Goal: Task Accomplishment & Management: Manage account settings

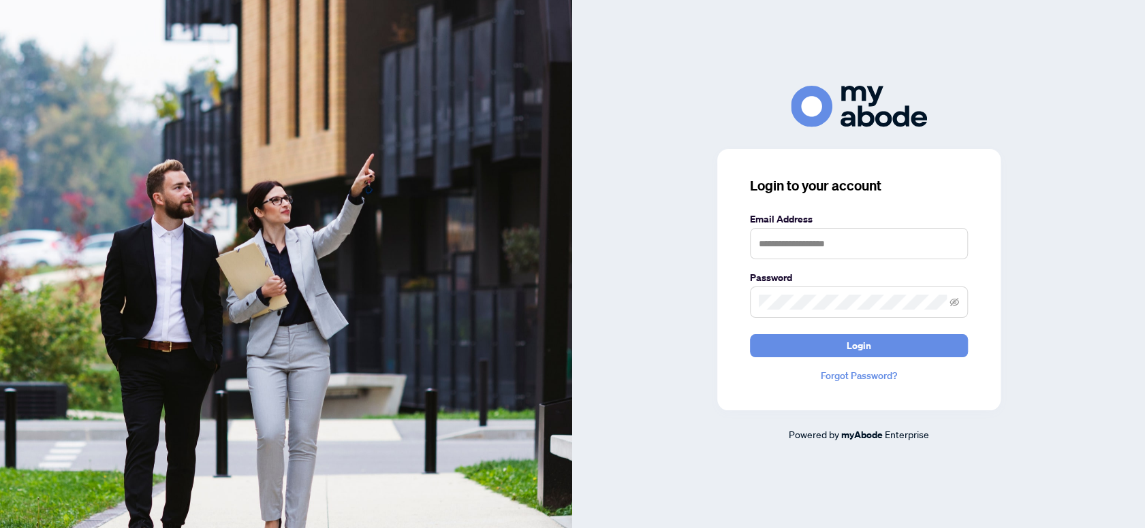
click at [584, 132] on div "Login to your account Email Address Password Login Forgot Password? Powered by …" at bounding box center [859, 264] width 573 height 357
click at [830, 239] on input "text" at bounding box center [859, 243] width 218 height 31
click at [1036, 101] on div at bounding box center [859, 107] width 573 height 42
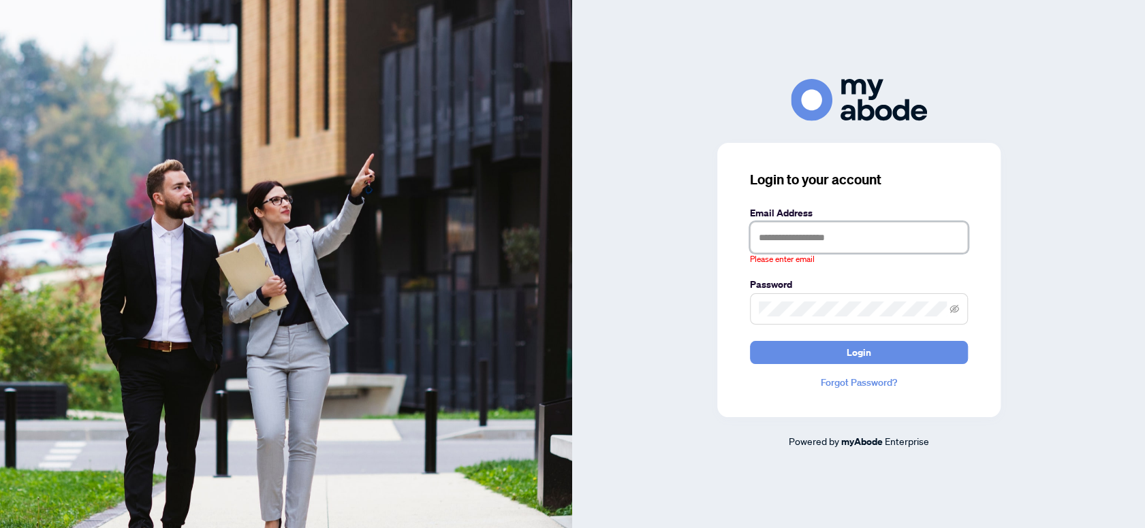
click at [853, 244] on input "text" at bounding box center [859, 237] width 218 height 31
type input "**********"
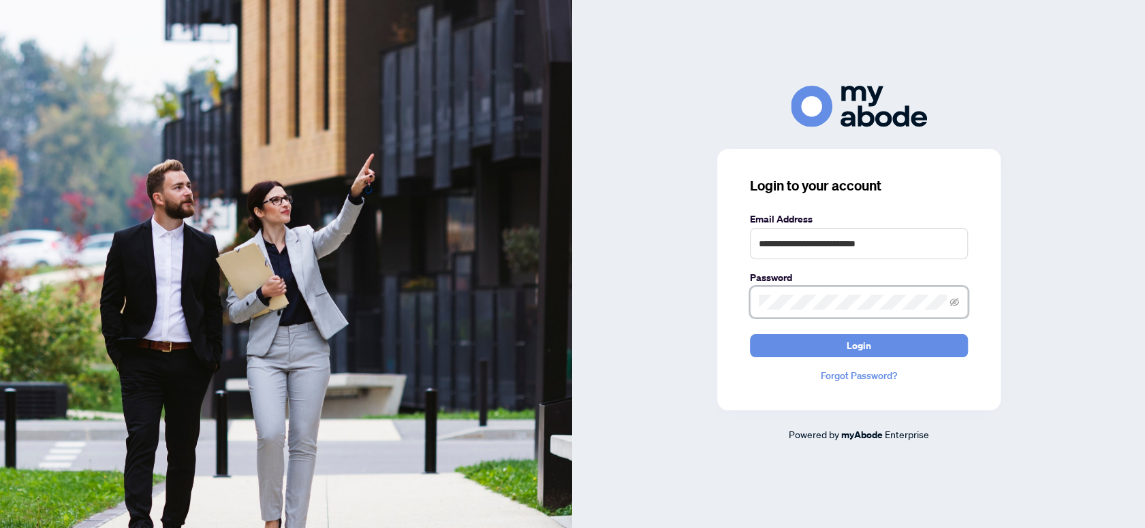
click at [750, 334] on button "Login" at bounding box center [859, 345] width 218 height 23
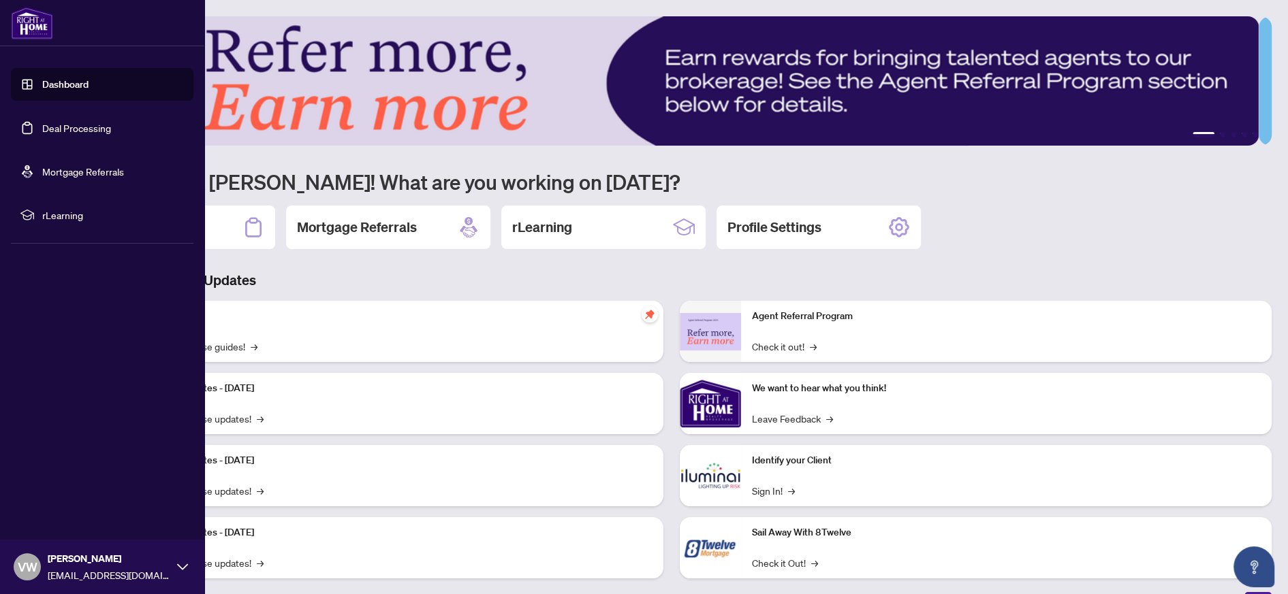
click at [77, 127] on link "Deal Processing" at bounding box center [76, 128] width 69 height 12
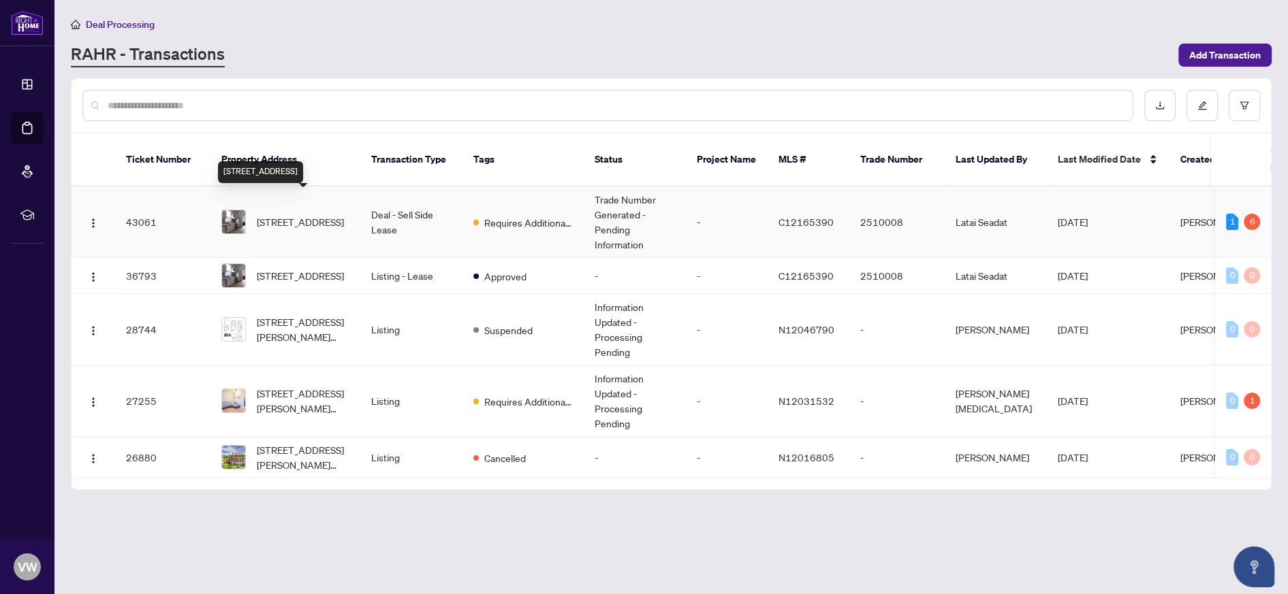
click at [330, 215] on span "[STREET_ADDRESS]" at bounding box center [300, 222] width 87 height 15
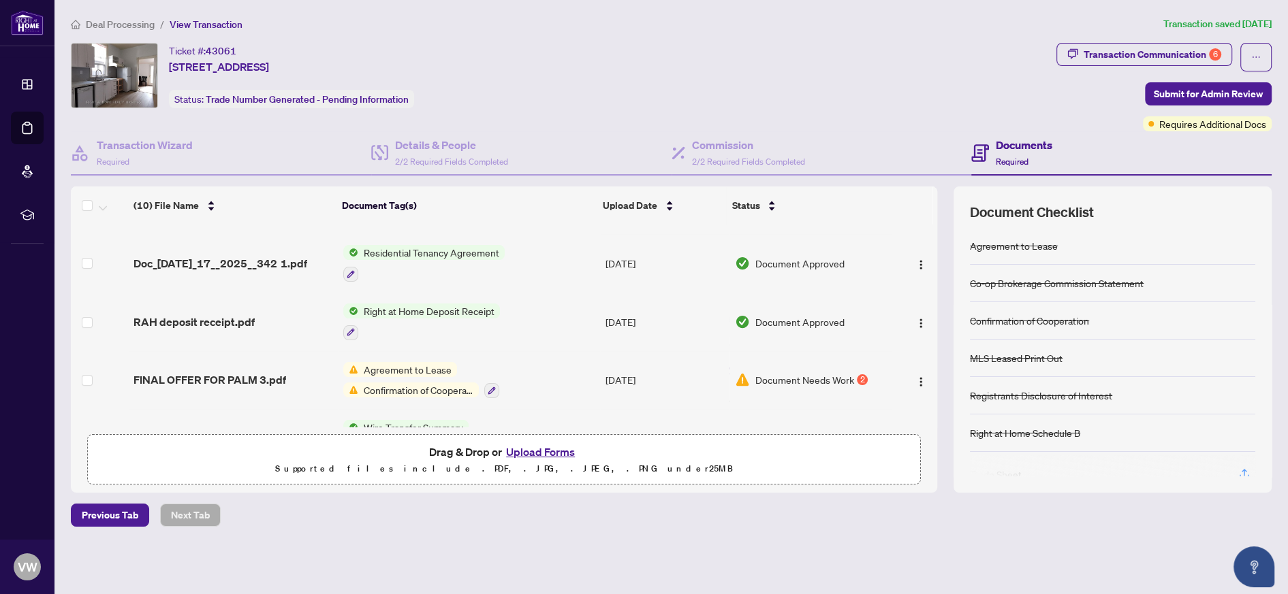
scroll to position [348, 0]
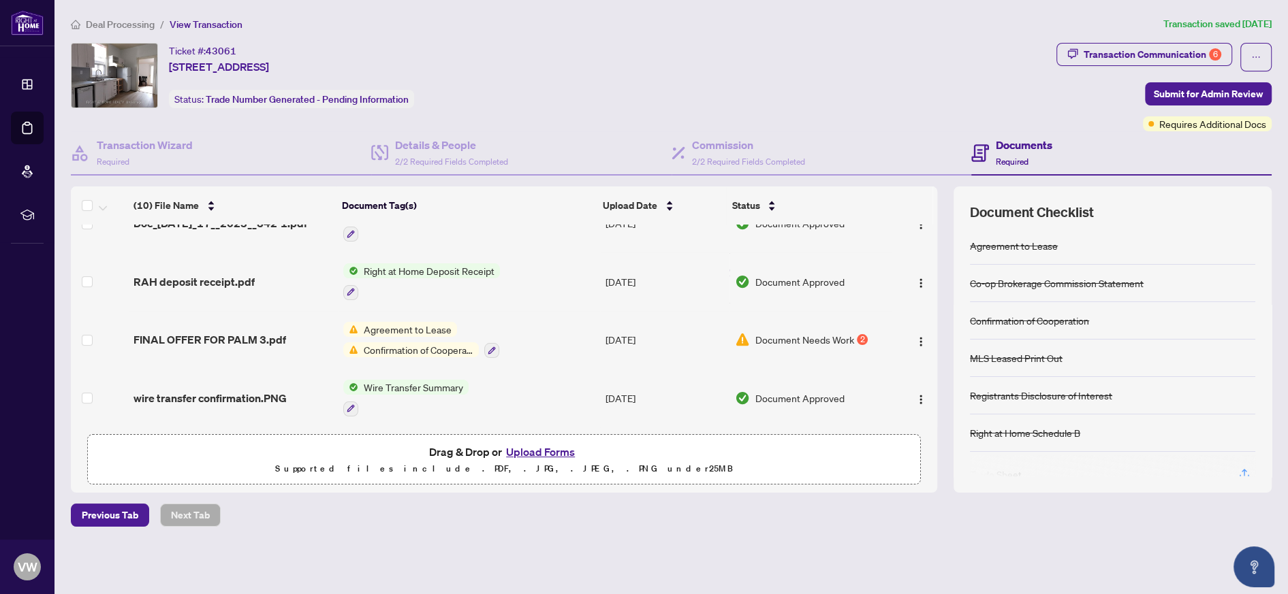
click at [834, 332] on span "Document Needs Work" at bounding box center [804, 339] width 99 height 15
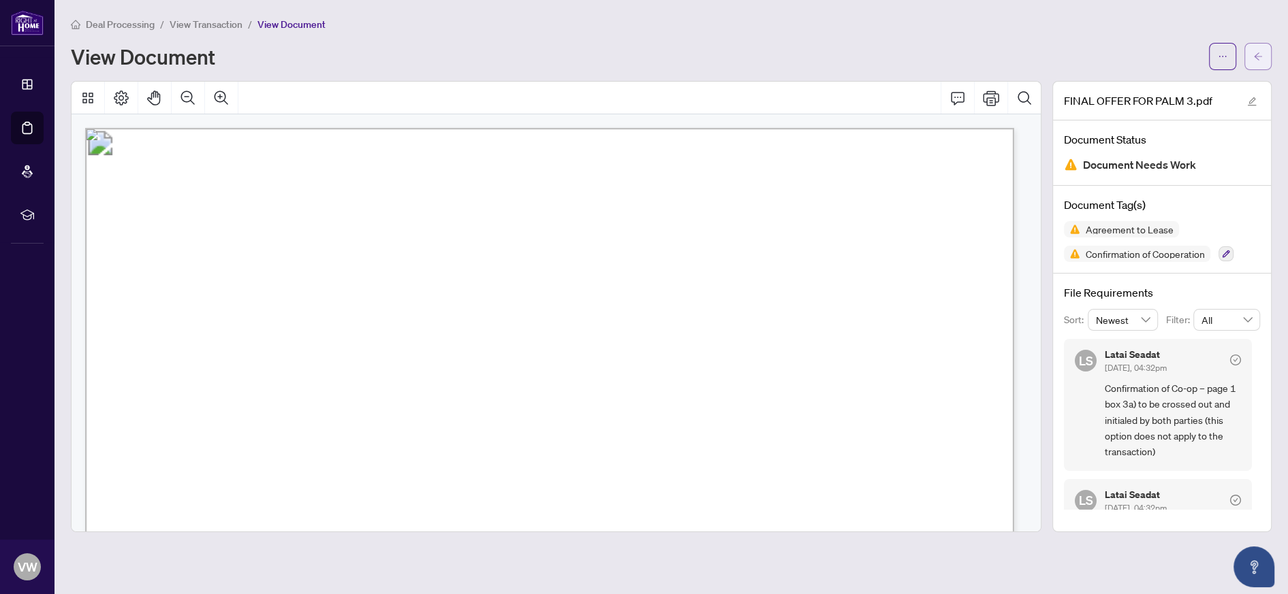
click at [1264, 52] on button "button" at bounding box center [1257, 56] width 27 height 27
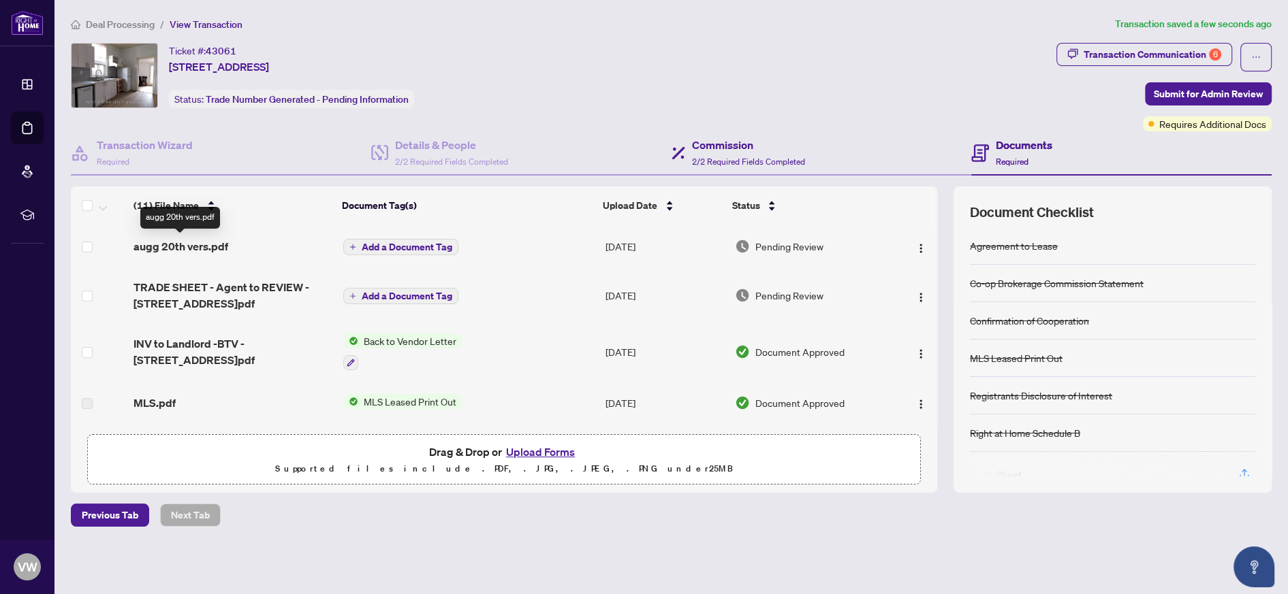
drag, startPoint x: 189, startPoint y: 244, endPoint x: 881, endPoint y: 138, distance: 699.9
click at [881, 138] on div "Commission 2/2 Required Fields Completed" at bounding box center [821, 153] width 300 height 44
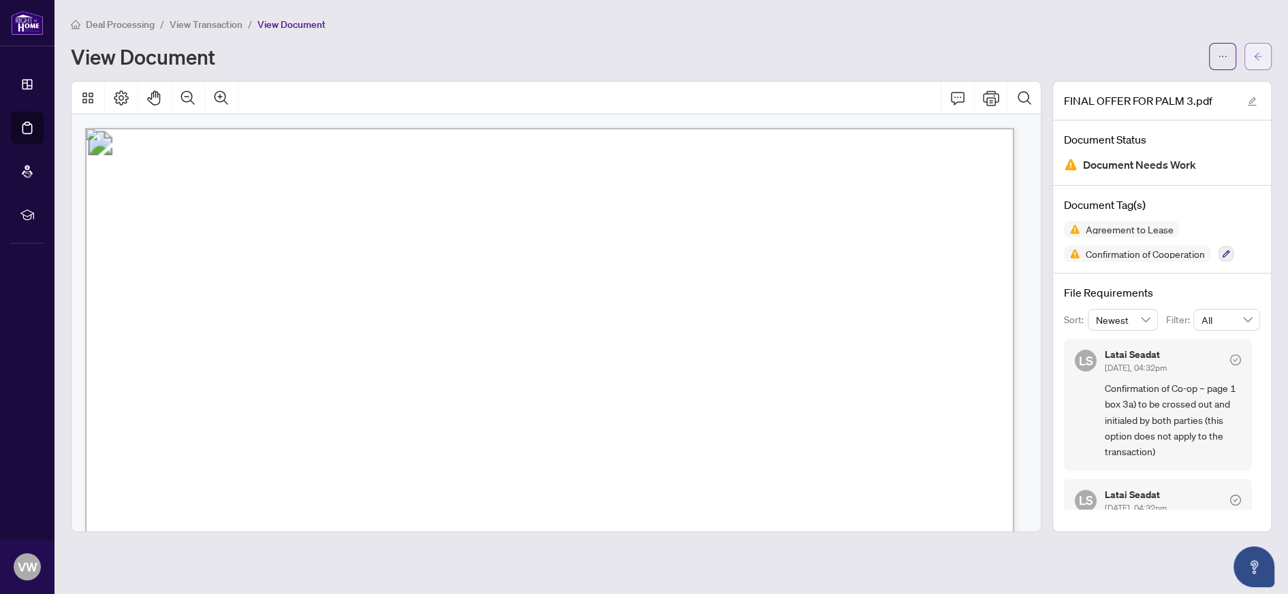
click at [1259, 54] on icon "arrow-left" at bounding box center [1258, 57] width 10 height 10
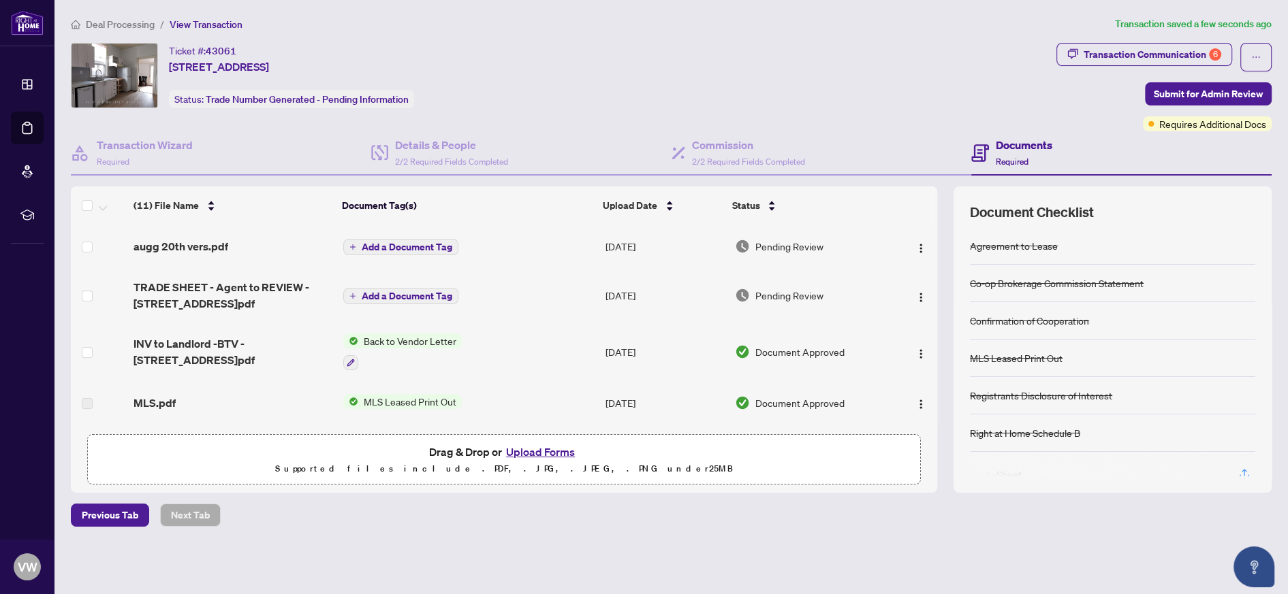
click at [424, 251] on span "Add a Document Tag" at bounding box center [407, 247] width 91 height 10
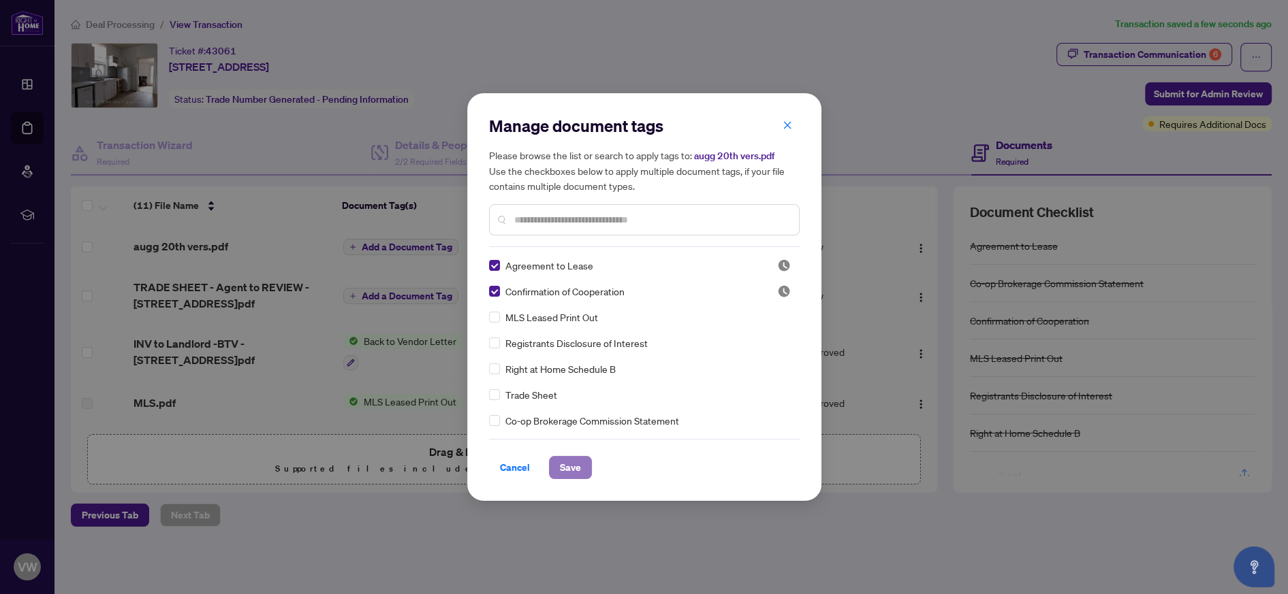
click at [577, 466] on span "Save" at bounding box center [570, 468] width 21 height 22
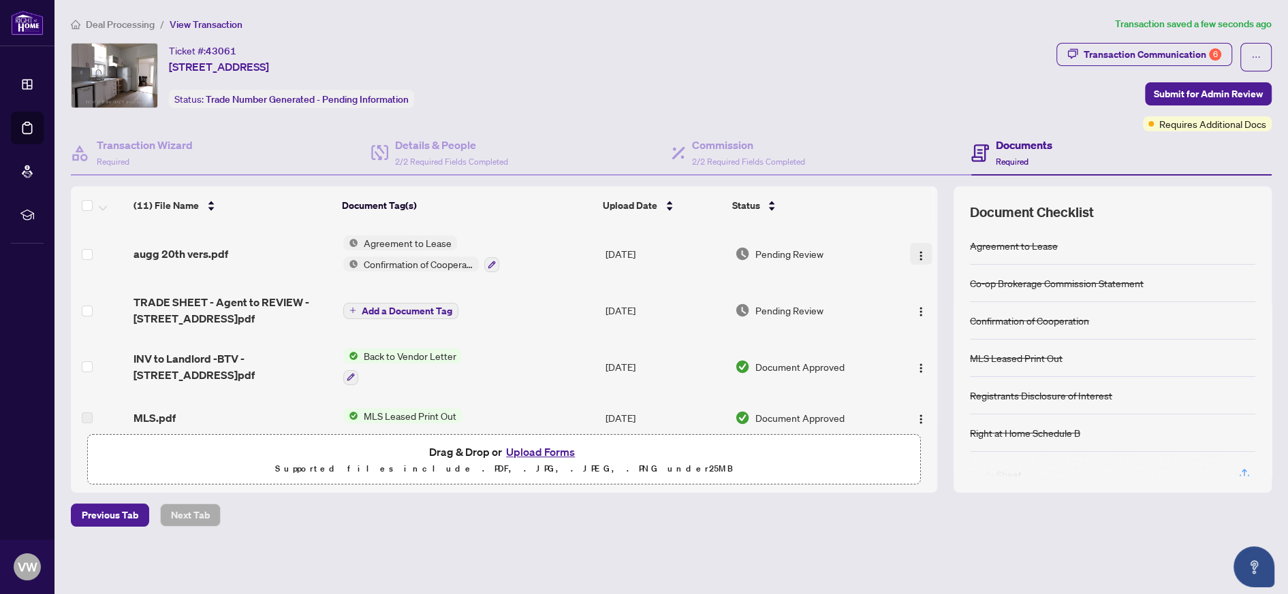
click at [915, 253] on img "button" at bounding box center [920, 256] width 11 height 11
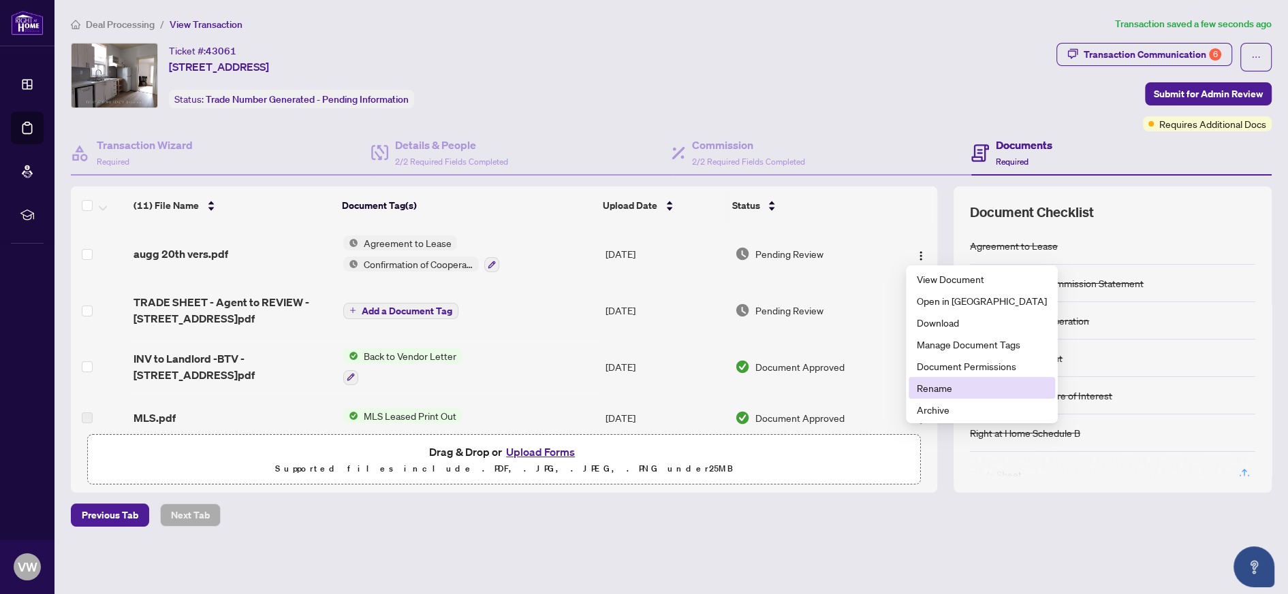
click at [940, 390] on span "Rename" at bounding box center [982, 388] width 130 height 15
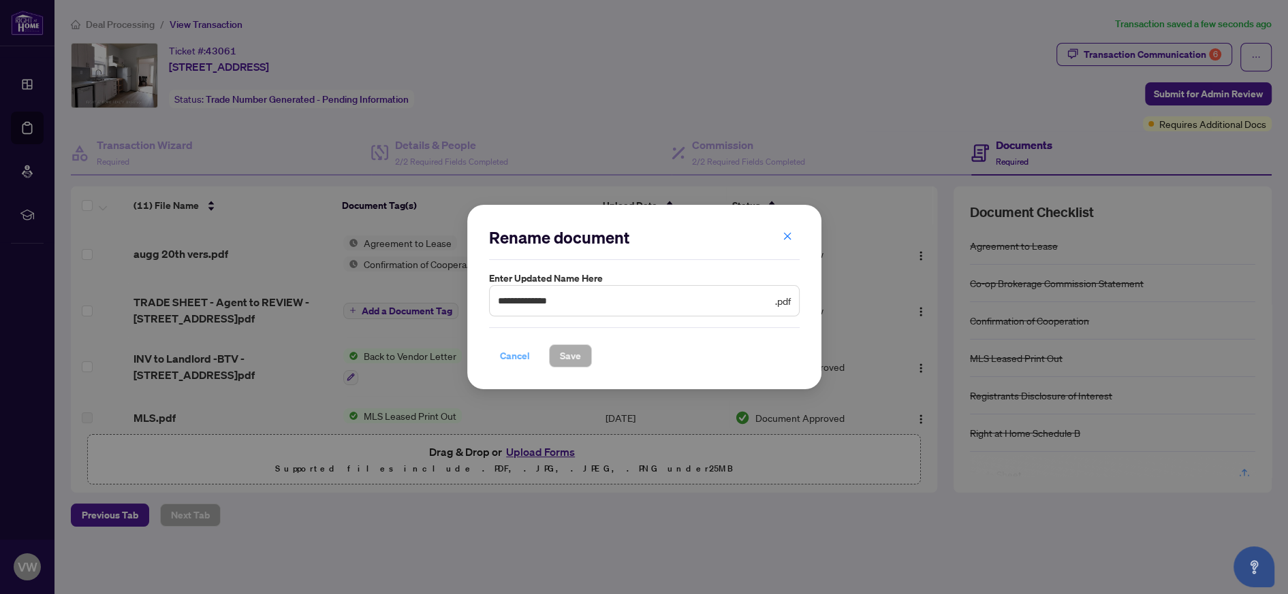
click at [518, 358] on span "Cancel" at bounding box center [515, 356] width 30 height 22
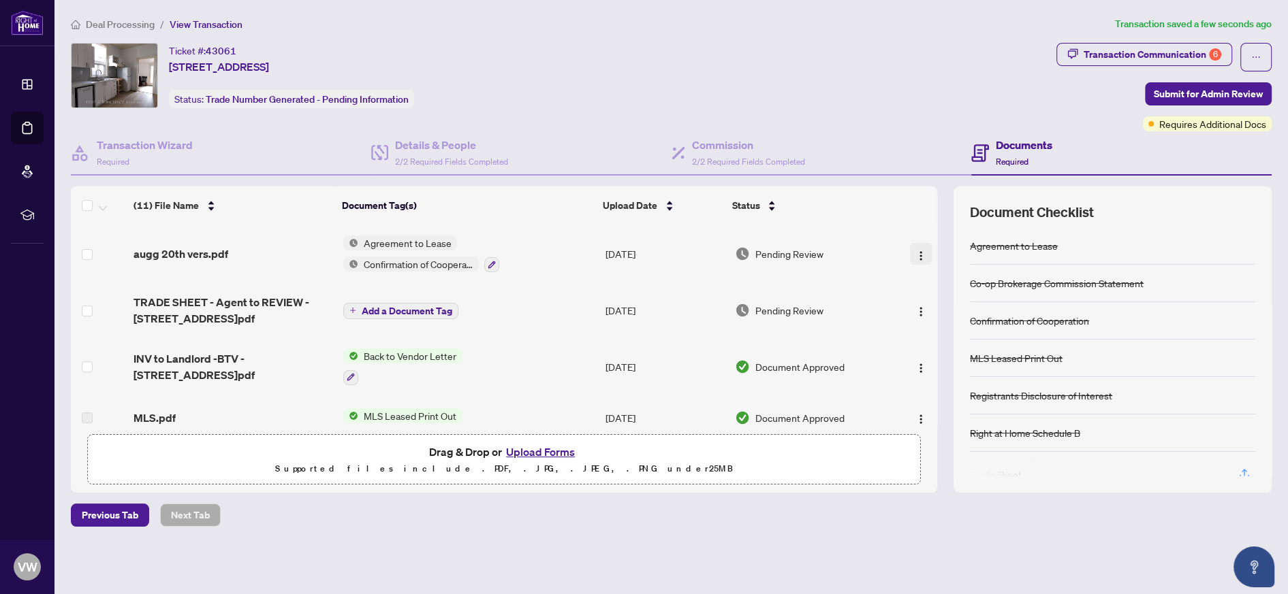
click at [917, 251] on img "button" at bounding box center [920, 256] width 11 height 11
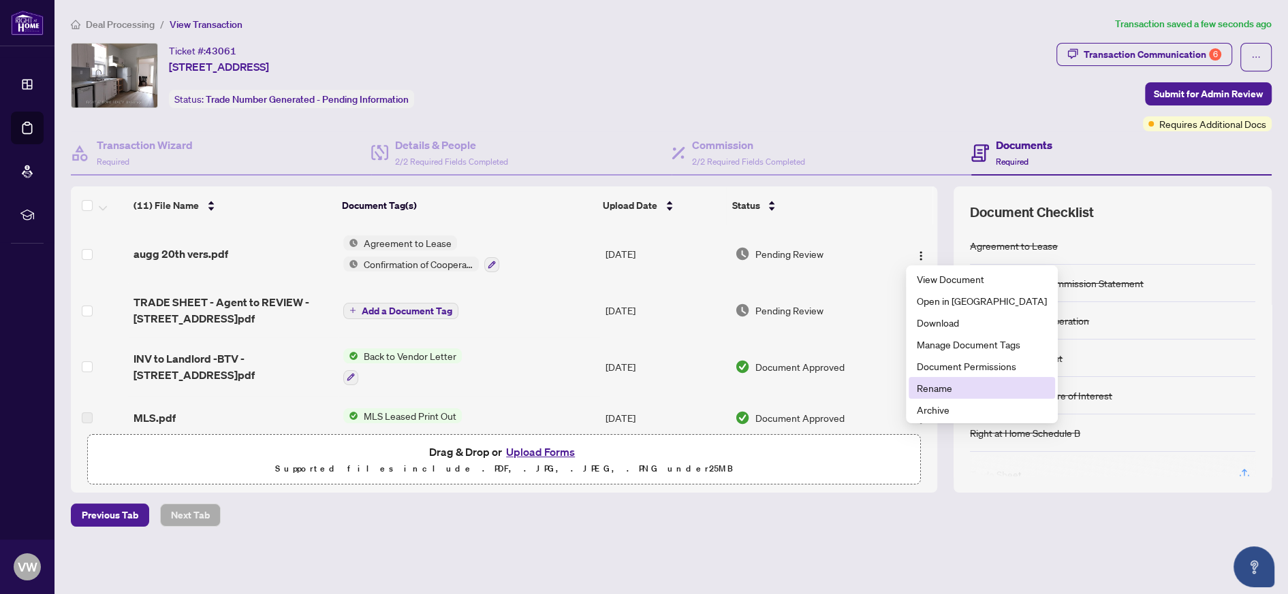
click at [942, 382] on span "Rename" at bounding box center [982, 388] width 130 height 15
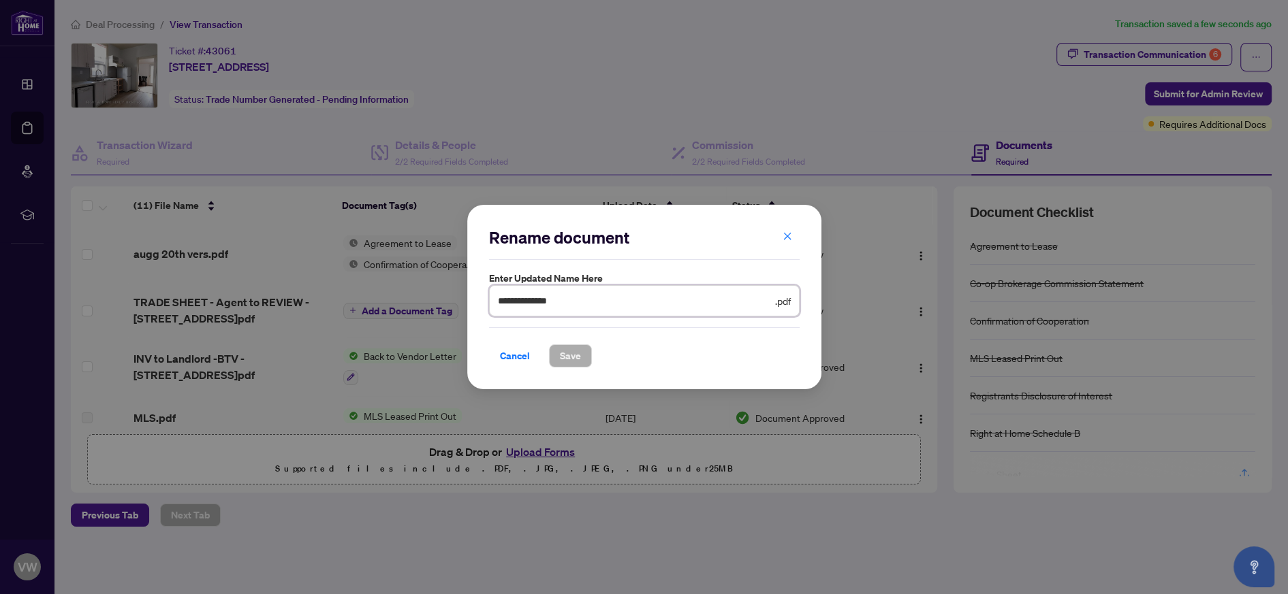
drag, startPoint x: 600, startPoint y: 307, endPoint x: 457, endPoint y: 309, distance: 143.0
click at [457, 309] on div "**********" at bounding box center [644, 297] width 1288 height 594
type input "**********"
click at [574, 360] on span "Save" at bounding box center [570, 356] width 21 height 22
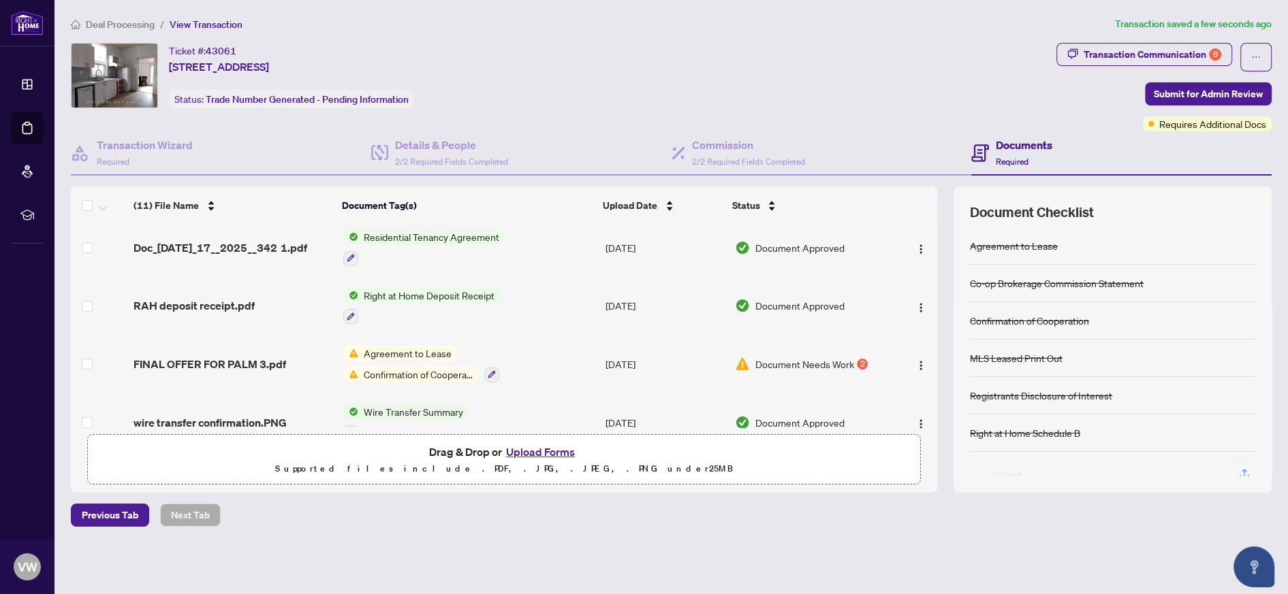
scroll to position [406, 0]
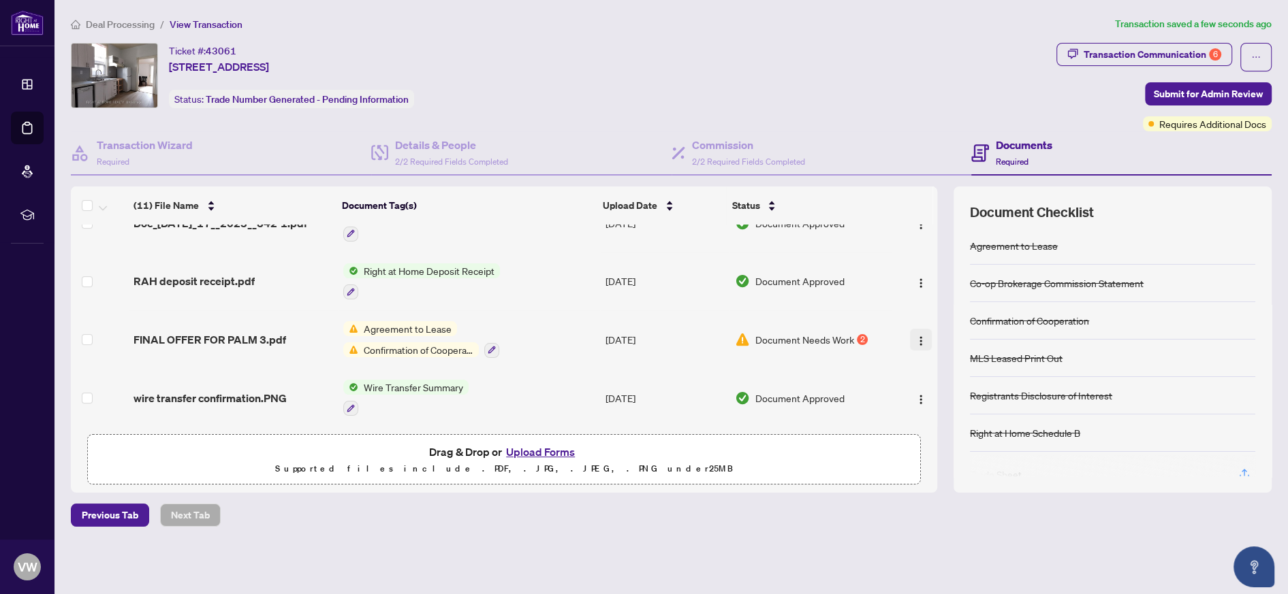
click at [915, 336] on img "button" at bounding box center [920, 341] width 11 height 11
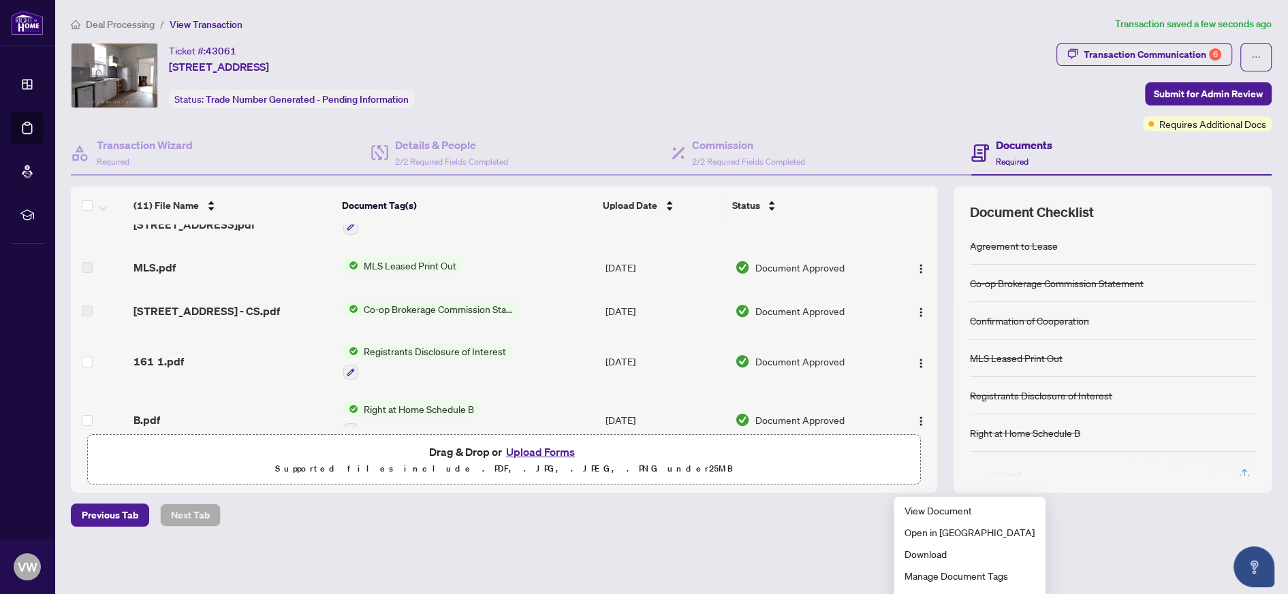
scroll to position [0, 0]
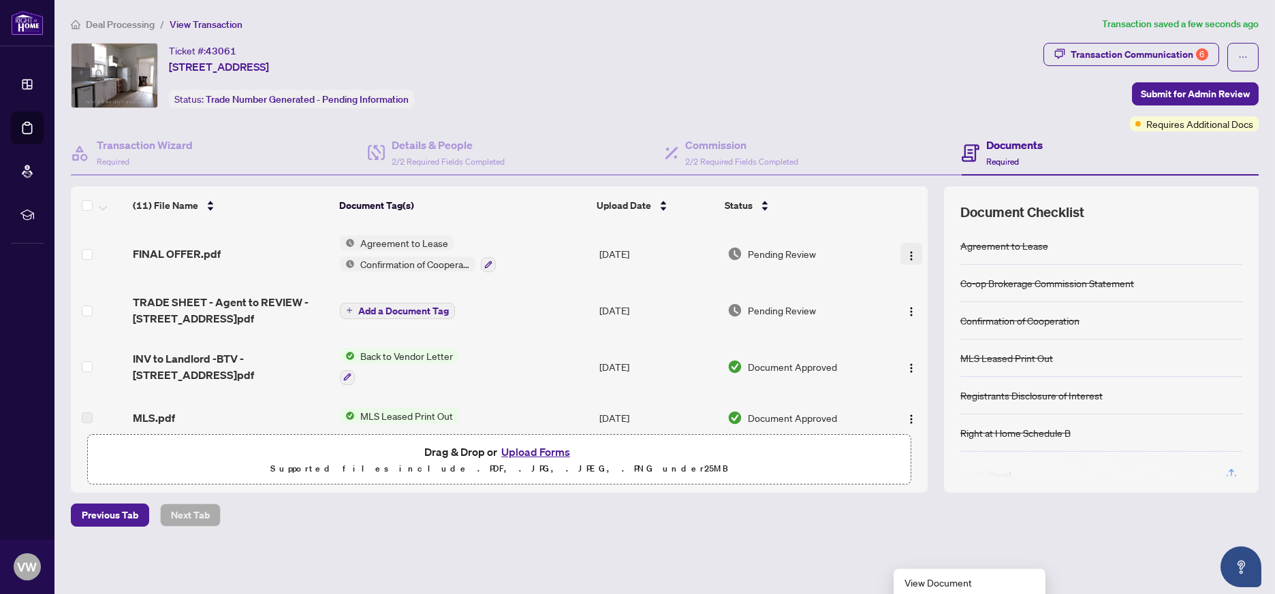
click at [906, 251] on img "button" at bounding box center [911, 256] width 11 height 11
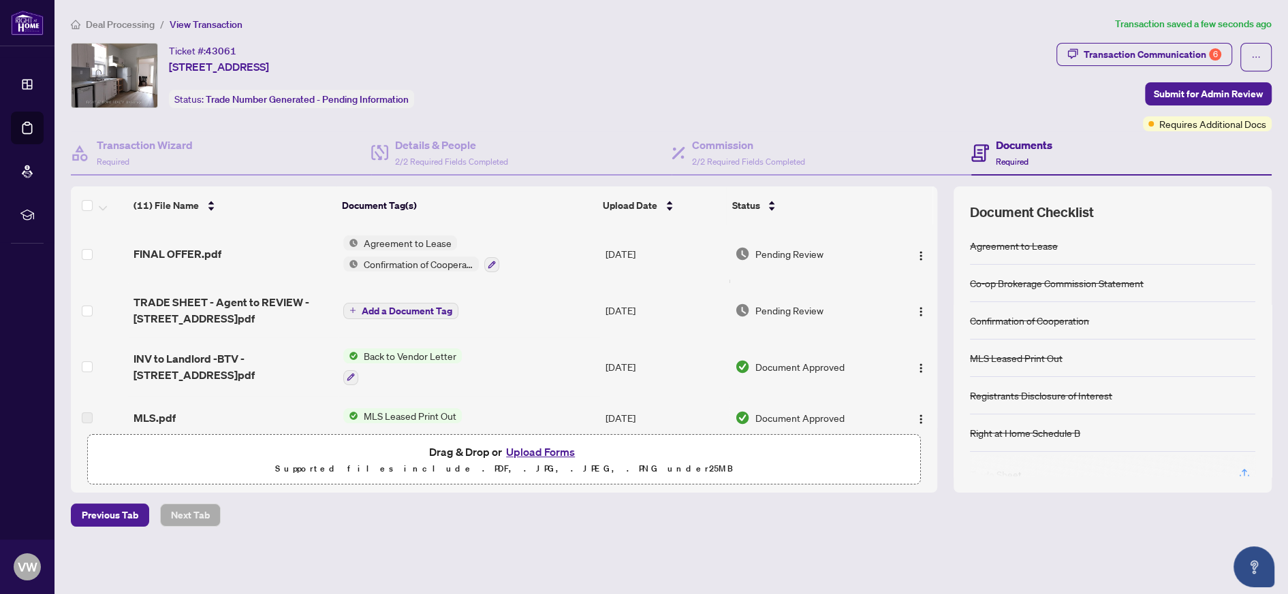
click at [933, 44] on div "Ticket #: 43061 [STREET_ADDRESS] Status: Trade Number Generated - Pending Infor…" at bounding box center [561, 75] width 980 height 65
click at [1220, 94] on span "Submit for Admin Review" at bounding box center [1208, 94] width 109 height 22
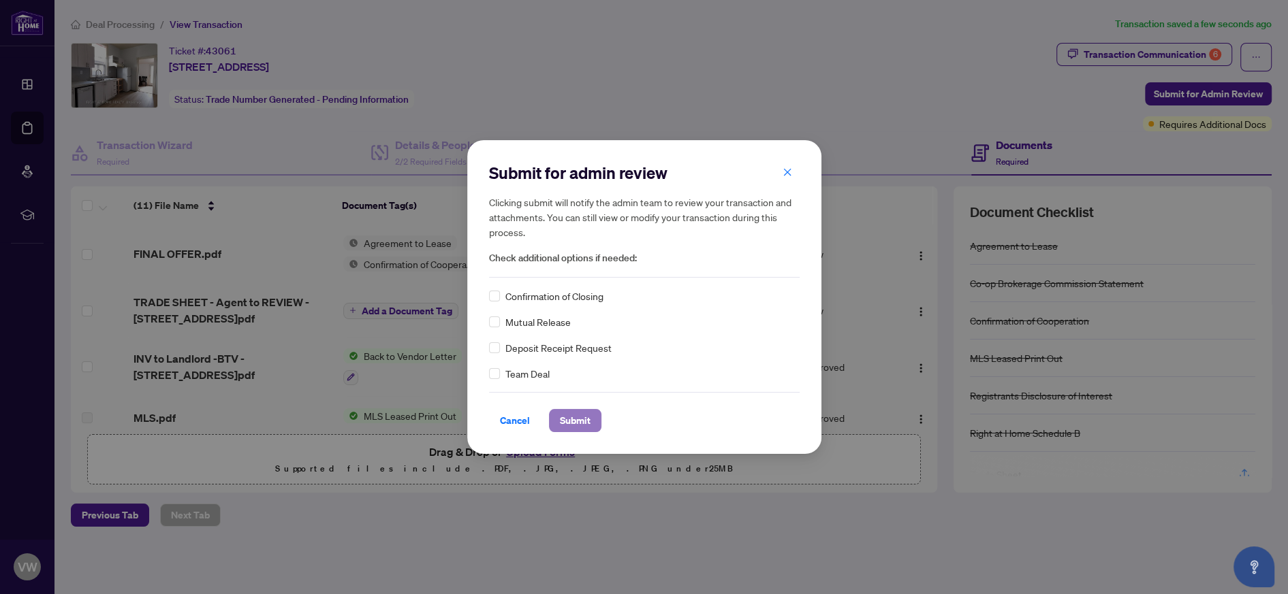
click at [581, 427] on span "Submit" at bounding box center [575, 421] width 31 height 22
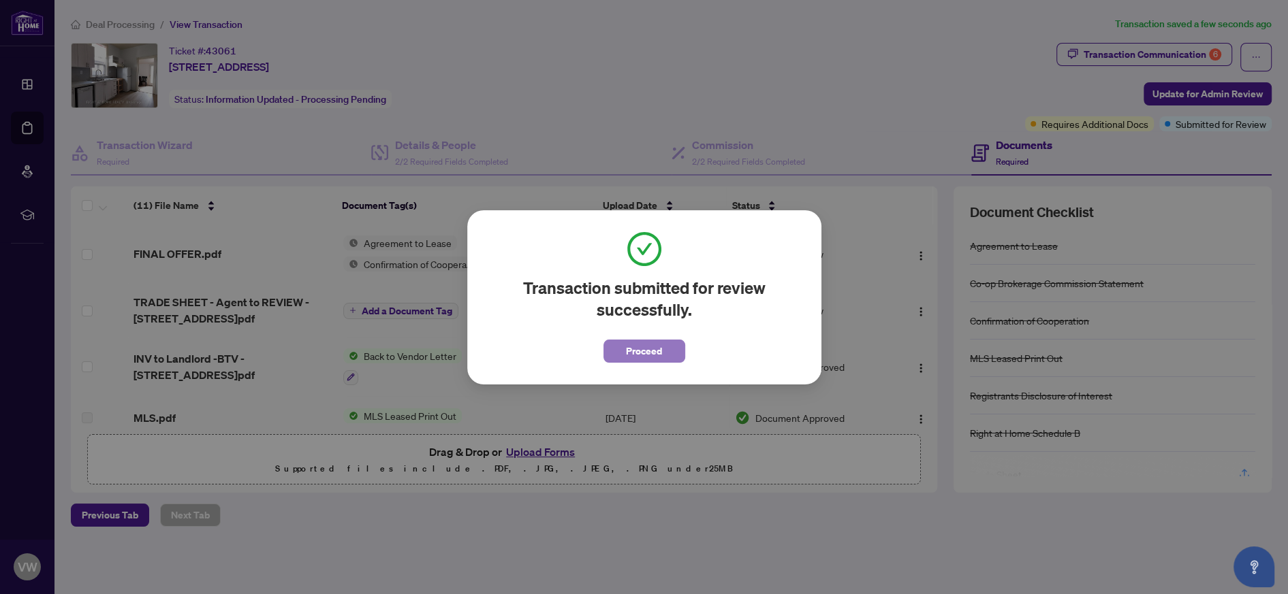
click at [654, 352] on span "Proceed" at bounding box center [644, 351] width 36 height 22
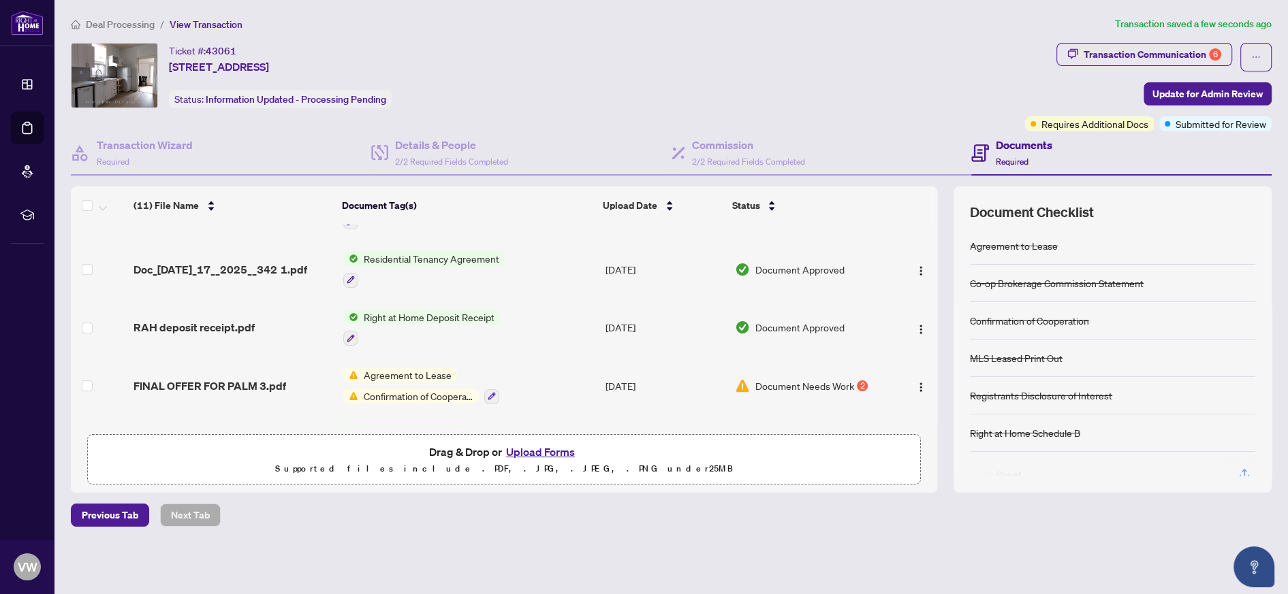
scroll to position [406, 0]
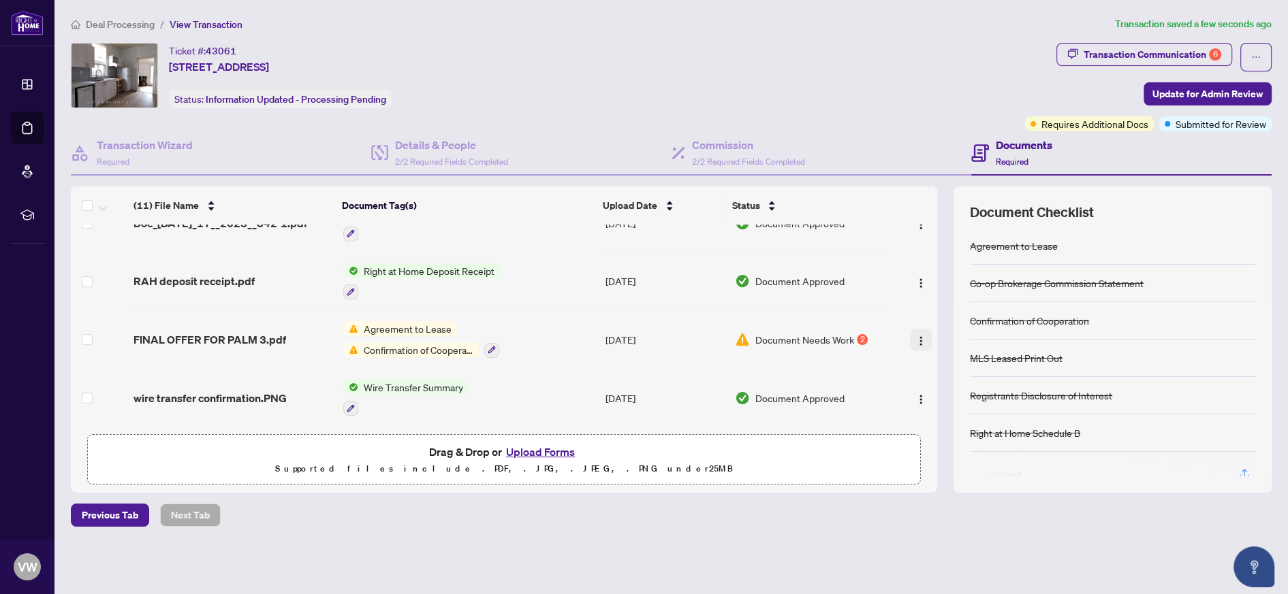
click at [921, 336] on img "button" at bounding box center [920, 341] width 11 height 11
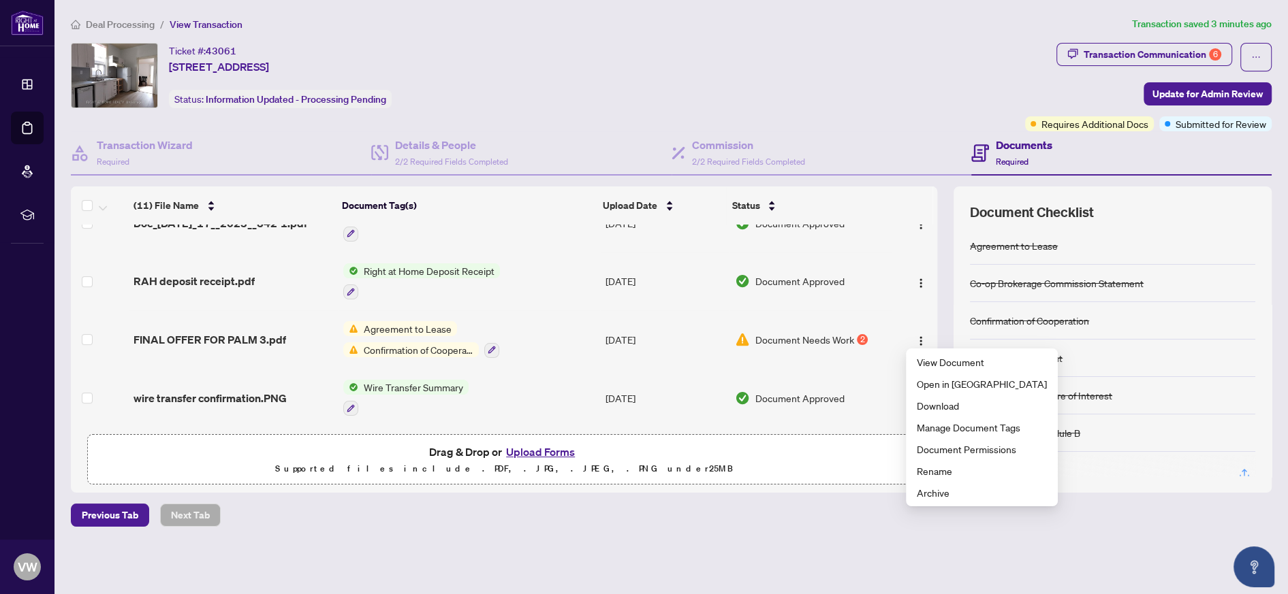
click at [762, 546] on div "Deal Processing / View Transaction Transaction saved 3 minutes ago Ticket #: 43…" at bounding box center [670, 295] width 1211 height 558
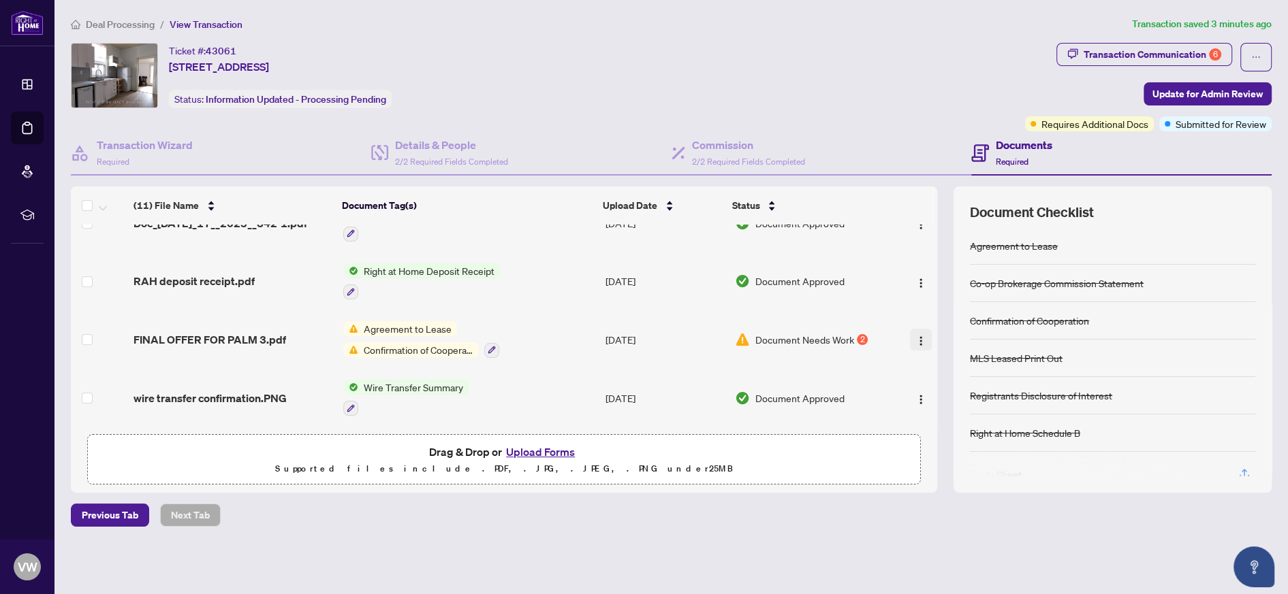
click at [917, 336] on img "button" at bounding box center [920, 341] width 11 height 11
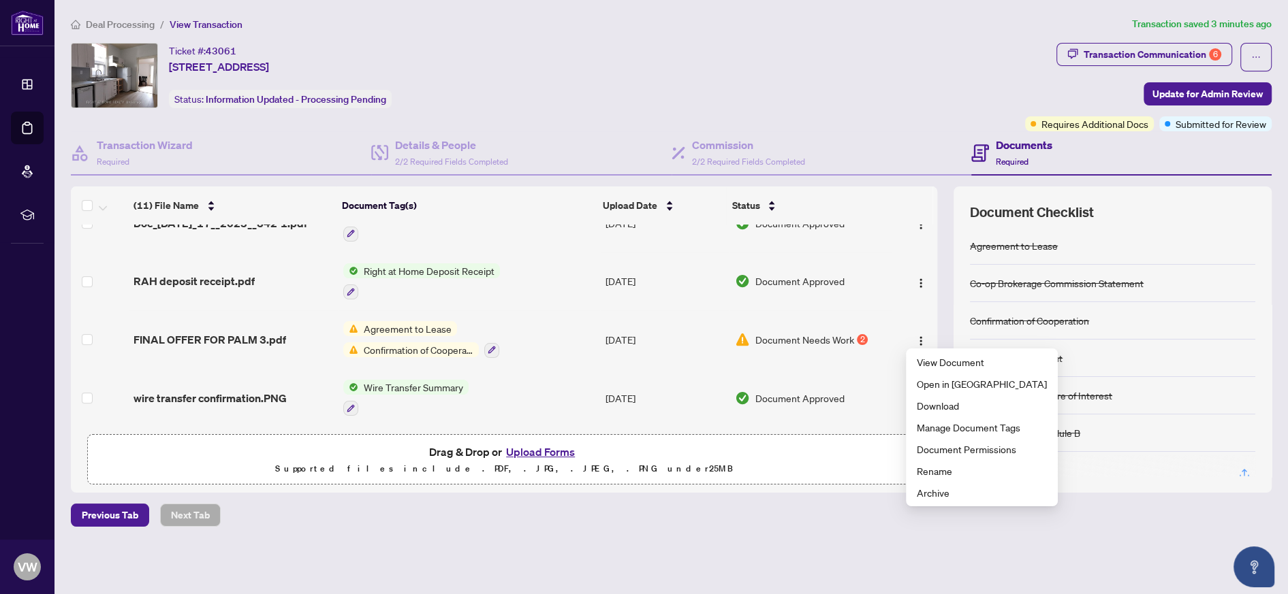
click at [639, 537] on div "Deal Processing / View Transaction Transaction saved 3 minutes ago Ticket #: 43…" at bounding box center [670, 295] width 1211 height 558
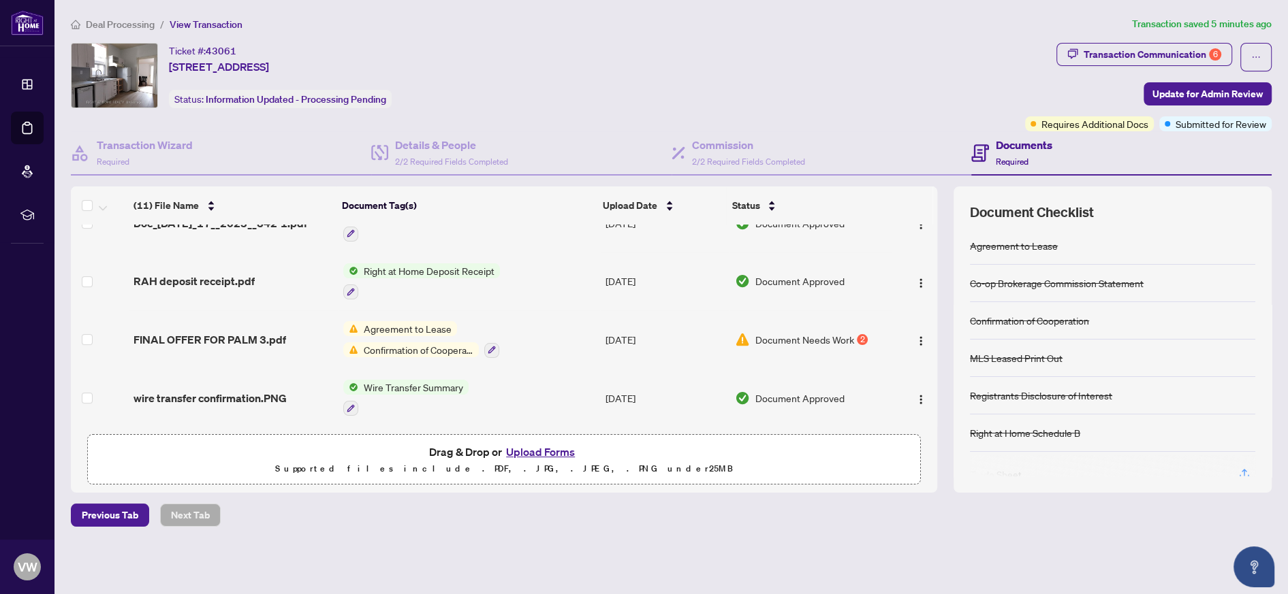
click at [782, 333] on span "Document Needs Work" at bounding box center [804, 339] width 99 height 15
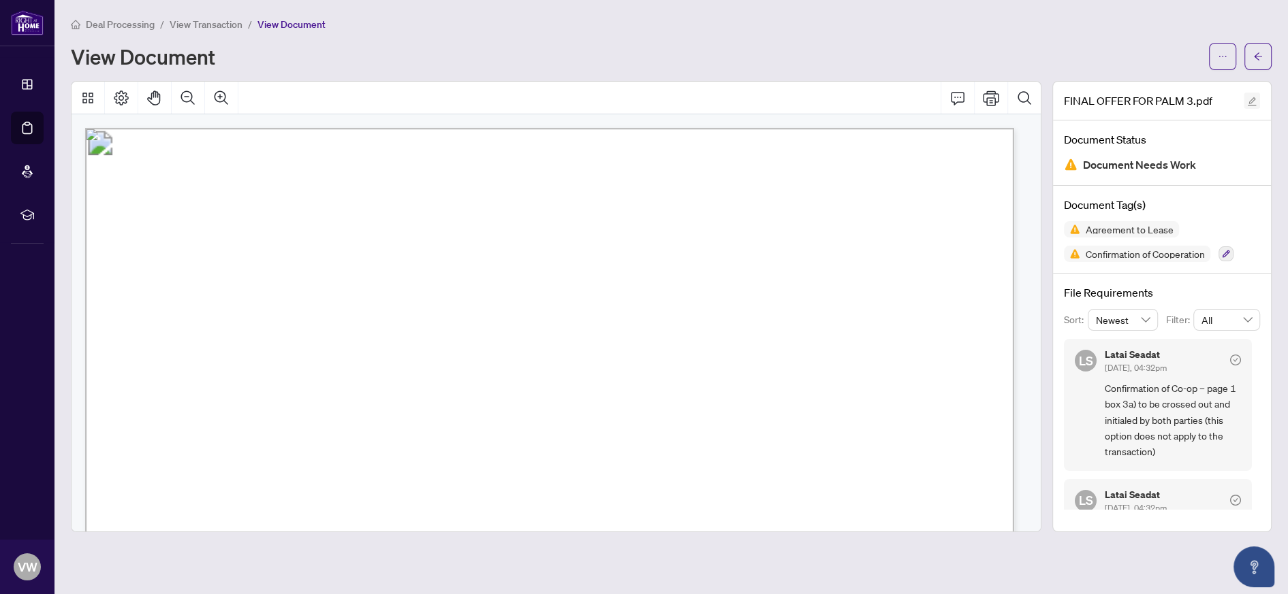
click at [1254, 100] on icon "edit" at bounding box center [1252, 102] width 10 height 10
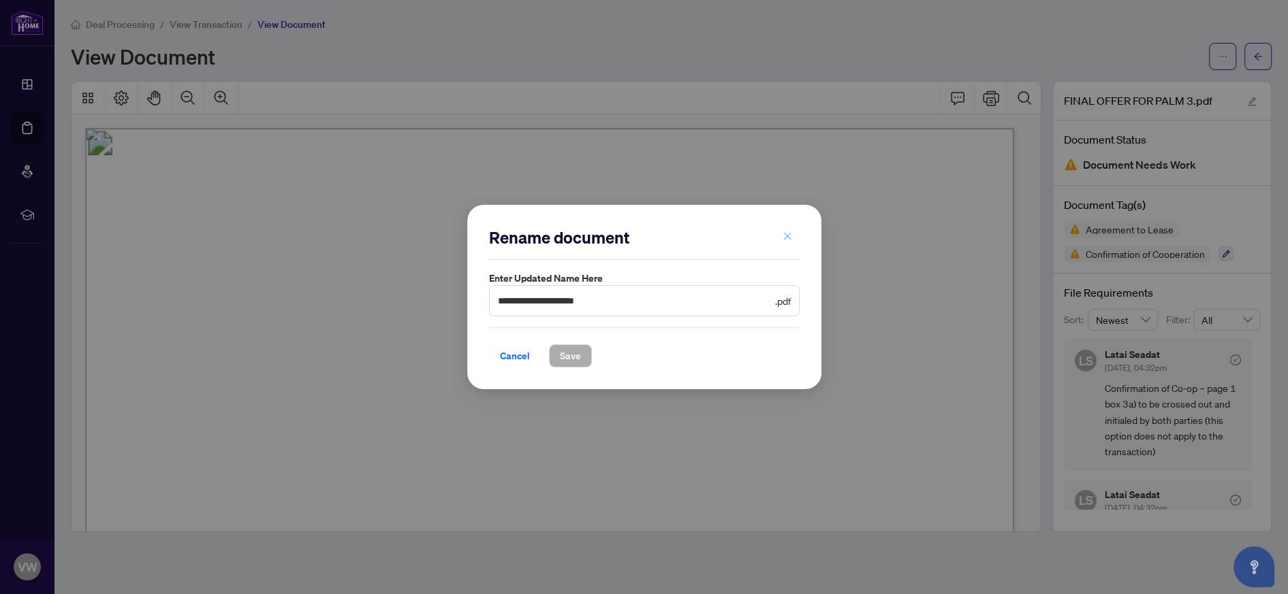
click at [790, 236] on icon "close" at bounding box center [787, 237] width 10 height 10
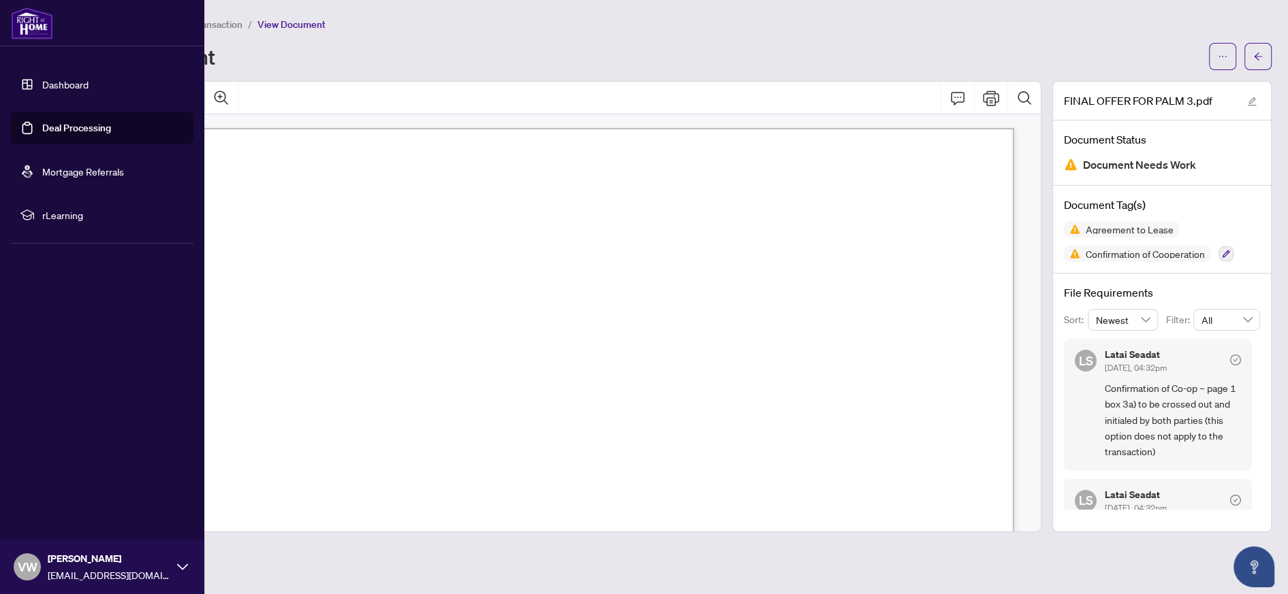
click at [185, 563] on icon at bounding box center [182, 567] width 11 height 11
click at [61, 490] on span "Logout" at bounding box center [54, 486] width 31 height 22
